Goal: Transaction & Acquisition: Subscribe to service/newsletter

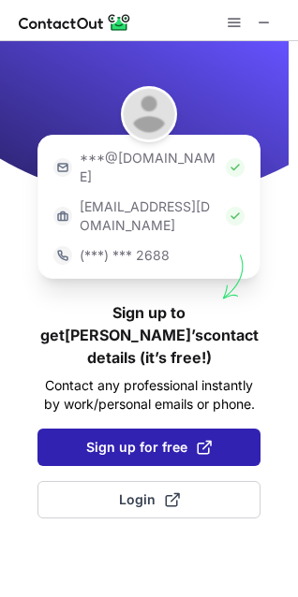
click at [134, 438] on span "Sign up for free" at bounding box center [148, 447] width 125 height 19
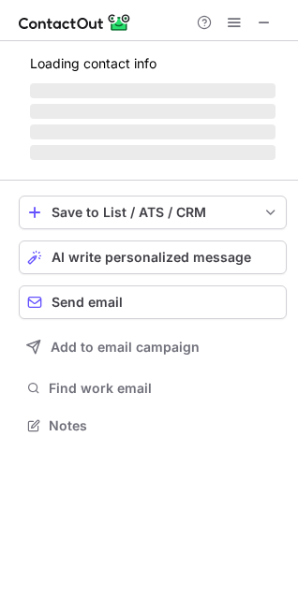
scroll to position [419, 298]
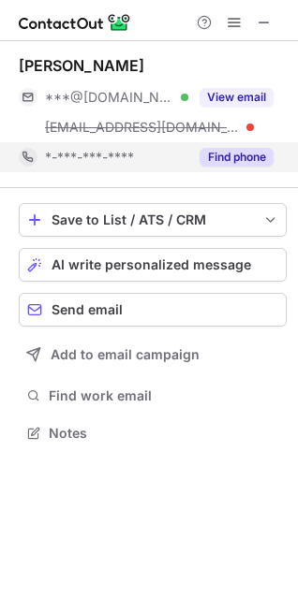
click at [254, 159] on button "Find phone" at bounding box center [236, 157] width 74 height 19
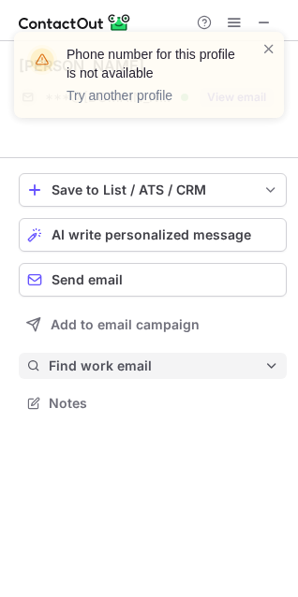
scroll to position [359, 298]
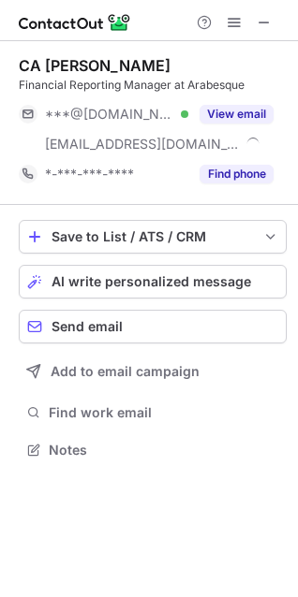
scroll to position [436, 298]
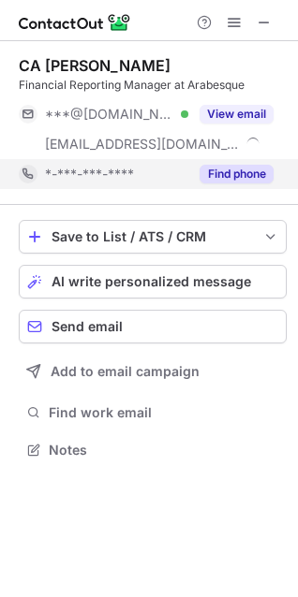
click at [232, 174] on button "Find phone" at bounding box center [236, 174] width 74 height 19
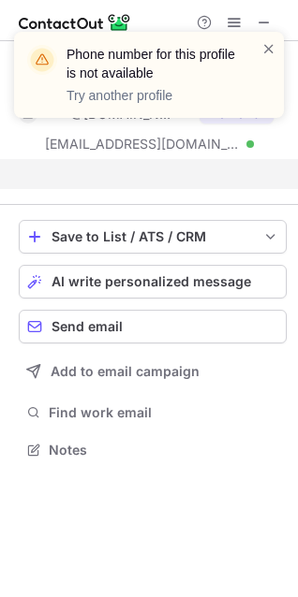
scroll to position [406, 298]
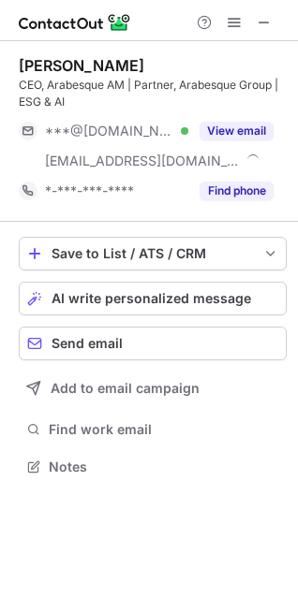
scroll to position [453, 298]
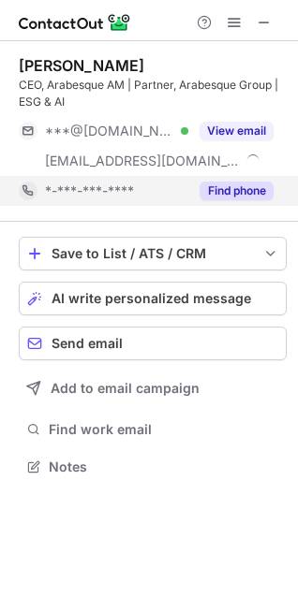
click at [230, 196] on button "Find phone" at bounding box center [236, 191] width 74 height 19
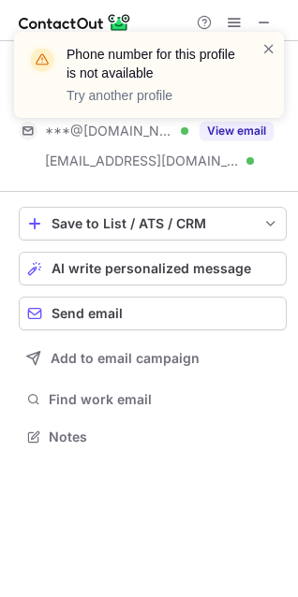
scroll to position [423, 298]
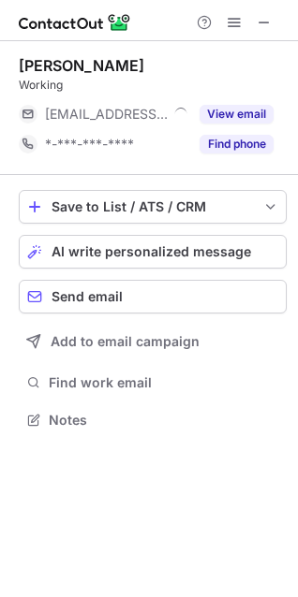
scroll to position [8, 8]
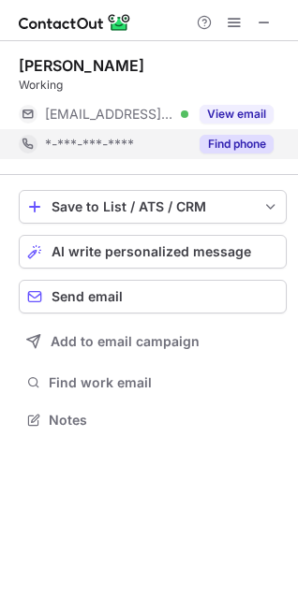
click at [226, 140] on button "Find phone" at bounding box center [236, 144] width 74 height 19
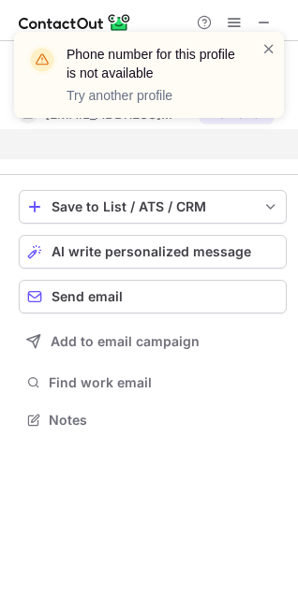
scroll to position [376, 298]
